Goal: Find specific page/section: Find specific page/section

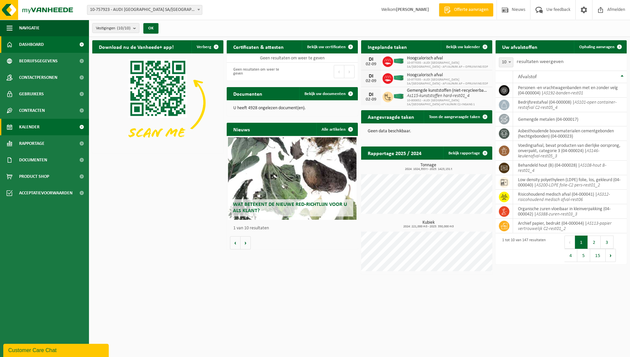
click at [43, 129] on link "Kalender" at bounding box center [44, 127] width 89 height 16
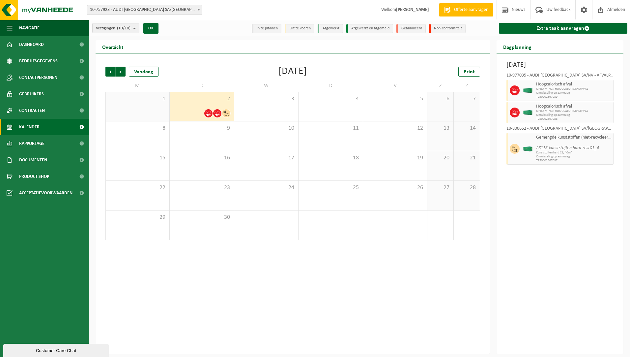
click at [187, 107] on div "2" at bounding box center [202, 106] width 64 height 29
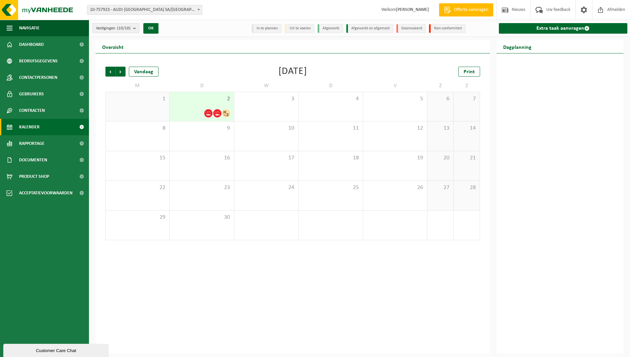
click at [151, 105] on div "1" at bounding box center [138, 106] width 64 height 29
click at [195, 108] on div "2" at bounding box center [202, 106] width 64 height 29
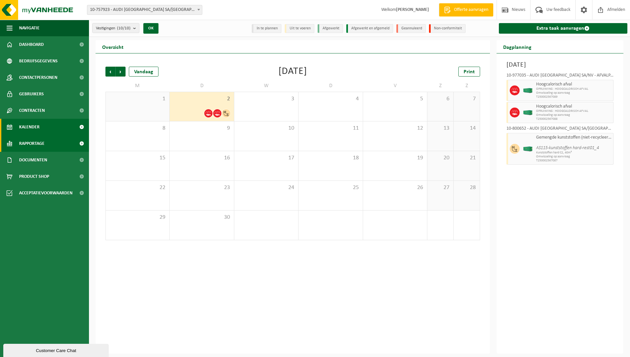
click at [35, 139] on span "Rapportage" at bounding box center [31, 143] width 25 height 16
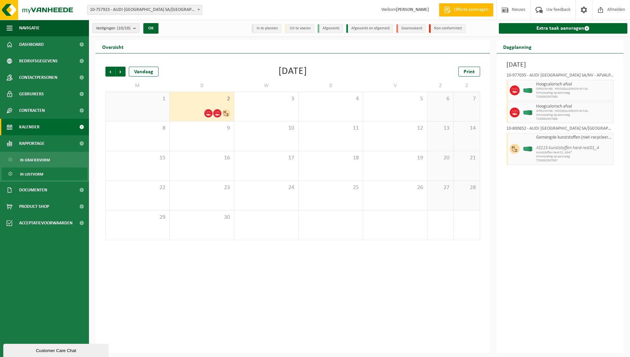
click at [37, 173] on span "In lijstvorm" at bounding box center [31, 174] width 23 height 13
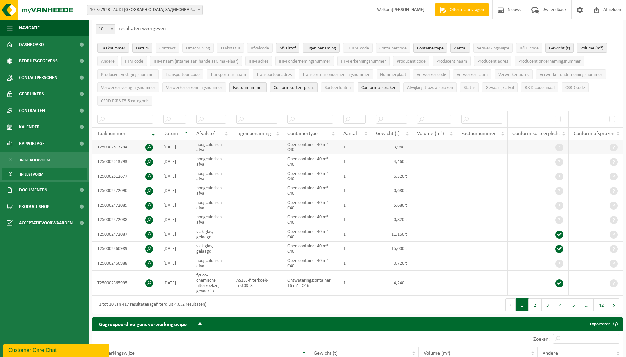
scroll to position [66, 0]
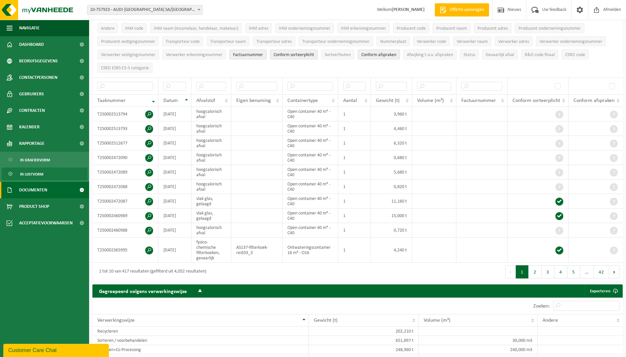
click at [38, 188] on span "Documenten" at bounding box center [33, 190] width 28 height 16
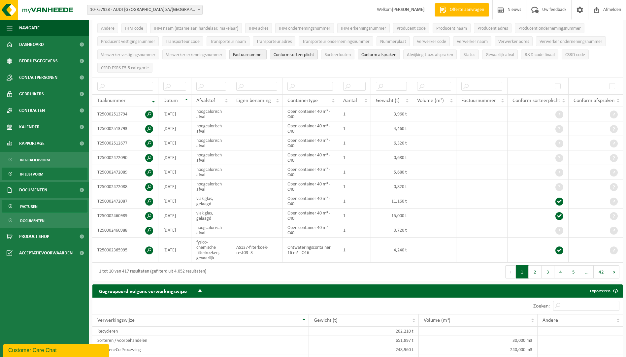
click at [40, 205] on link "Facturen" at bounding box center [45, 206] width 86 height 13
